Goal: Check status

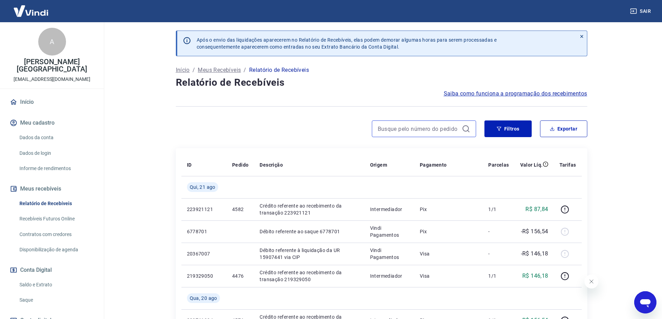
click at [397, 128] on input at bounding box center [418, 129] width 81 height 10
click at [412, 130] on input "4574" at bounding box center [418, 129] width 81 height 10
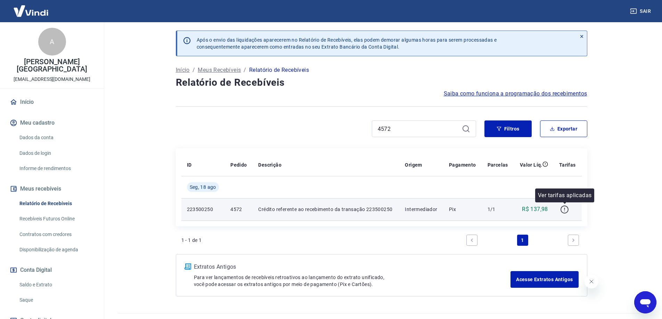
click at [564, 211] on icon "button" at bounding box center [564, 209] width 9 height 9
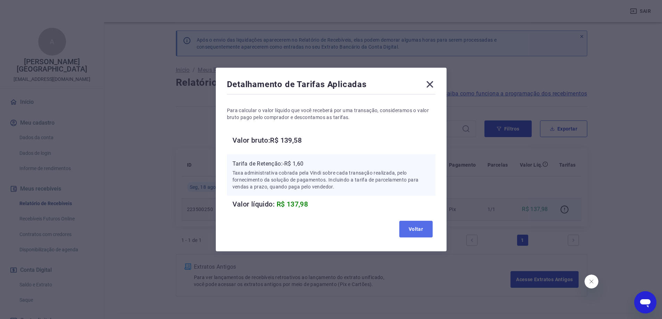
click at [404, 227] on button "Voltar" at bounding box center [415, 229] width 33 height 17
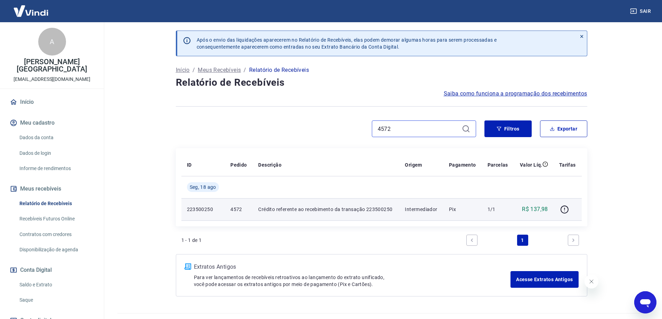
drag, startPoint x: 424, startPoint y: 128, endPoint x: 341, endPoint y: 129, distance: 83.8
click at [341, 129] on div "4572" at bounding box center [326, 129] width 300 height 17
type input "4570"
